Goal: Transaction & Acquisition: Obtain resource

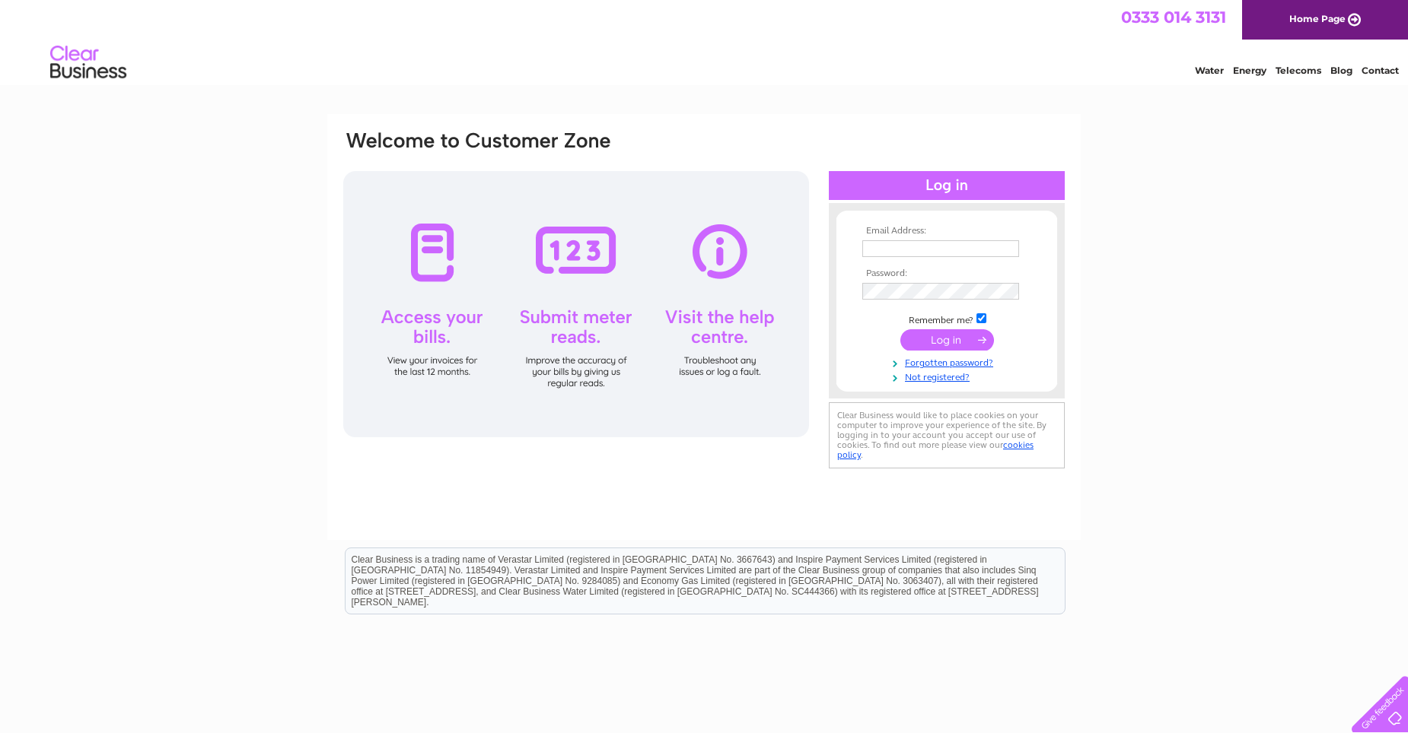
type input "finance@khtlimited.com"
click at [952, 342] on input "submit" at bounding box center [947, 339] width 94 height 21
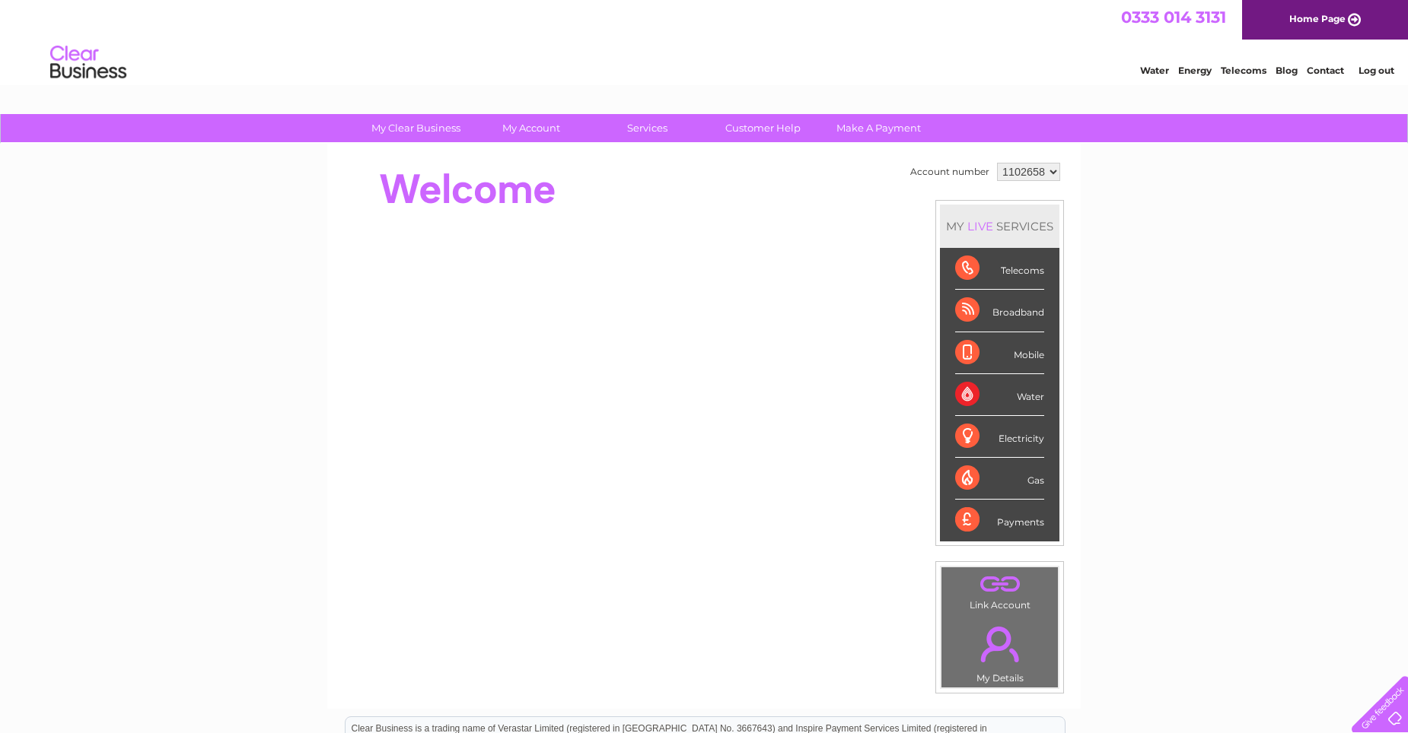
click at [1042, 169] on select "1102658 1114494" at bounding box center [1028, 172] width 63 height 18
select select "1114494"
click at [997, 163] on select "1102658 1114494" at bounding box center [1028, 172] width 63 height 18
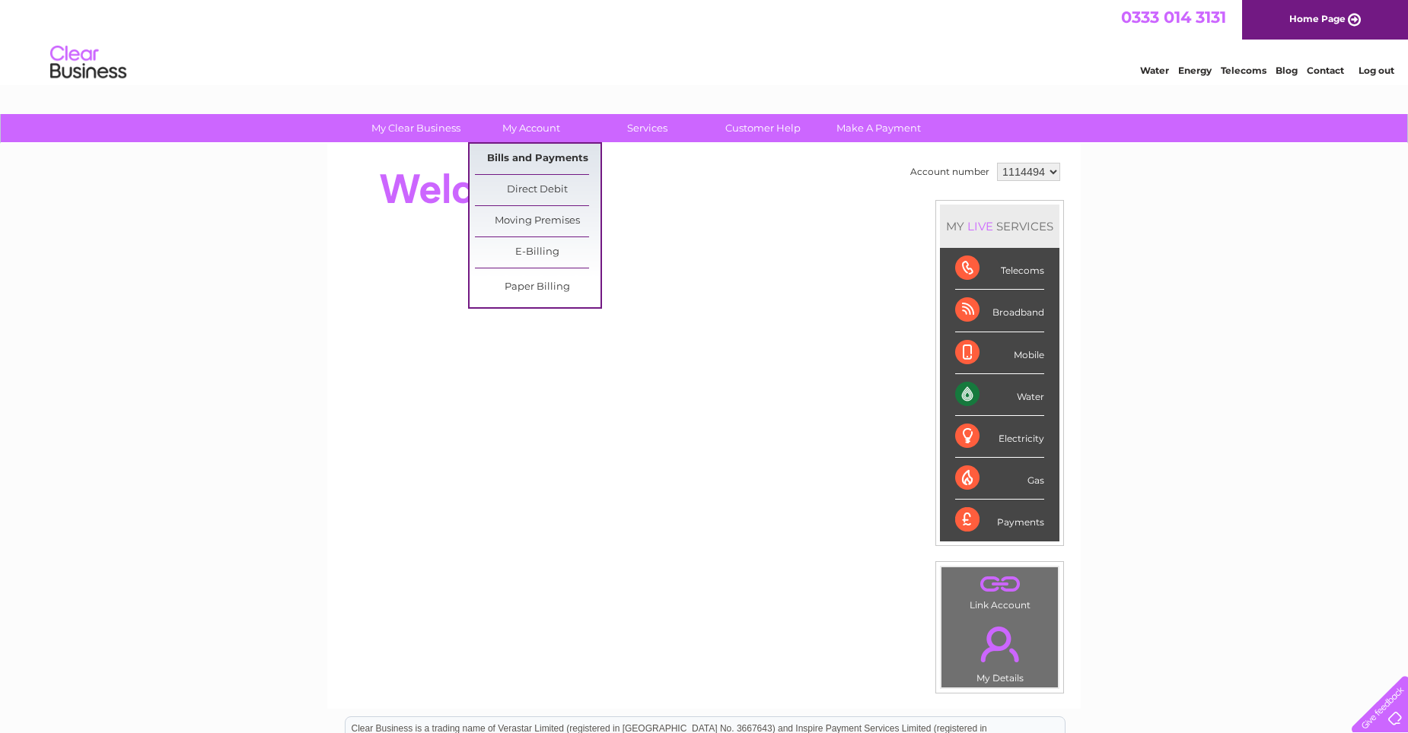
click at [523, 161] on link "Bills and Payments" at bounding box center [538, 159] width 126 height 30
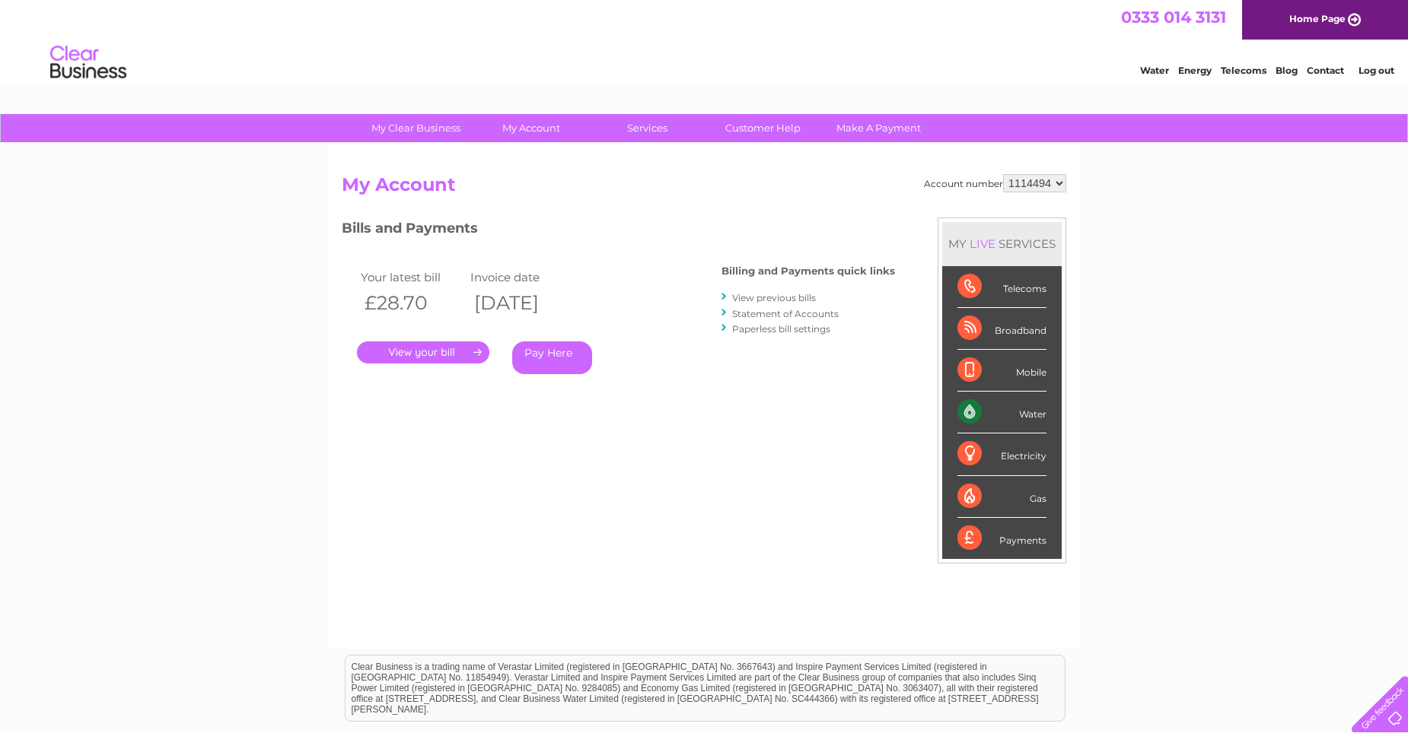
click at [430, 350] on link "." at bounding box center [423, 353] width 132 height 22
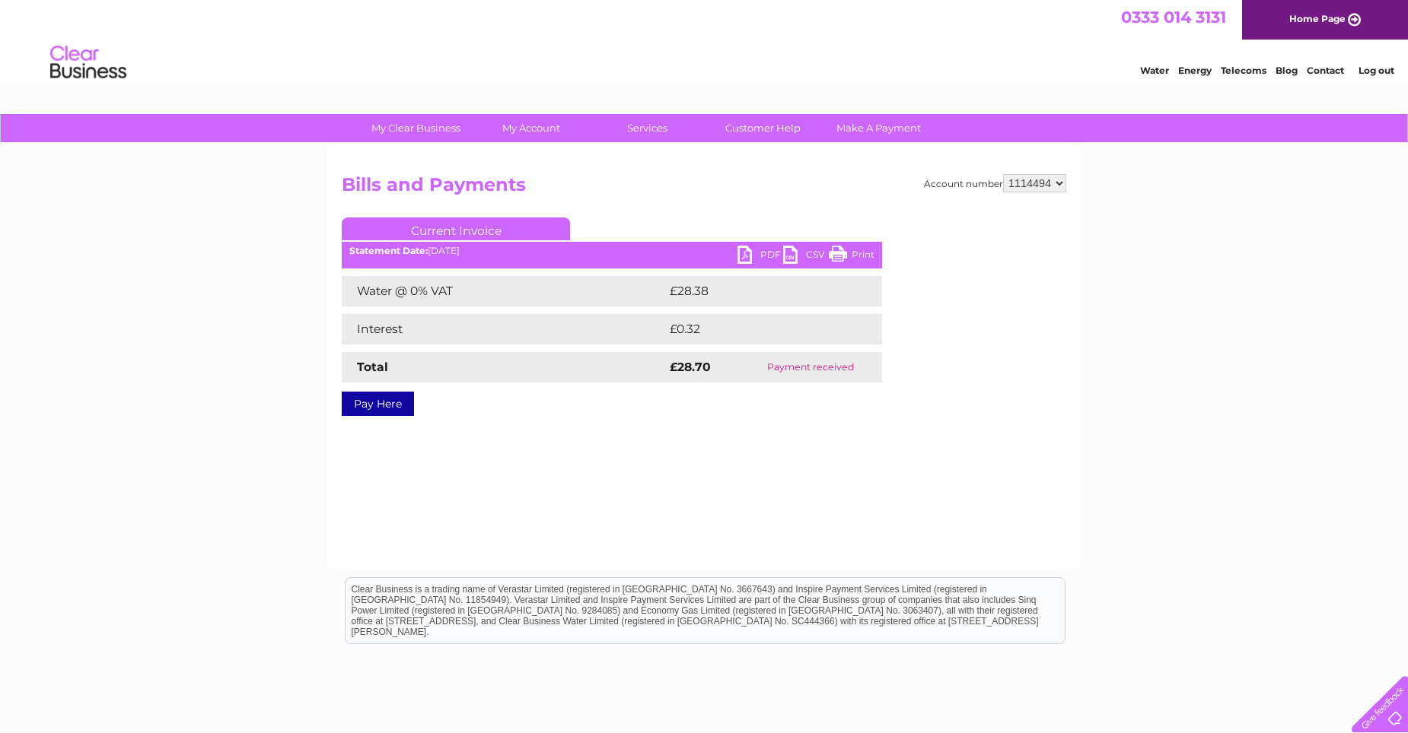
click at [766, 244] on ul "Current Invoice" at bounding box center [612, 232] width 540 height 28
click at [750, 248] on link "PDF" at bounding box center [760, 257] width 46 height 22
